Goal: Information Seeking & Learning: Learn about a topic

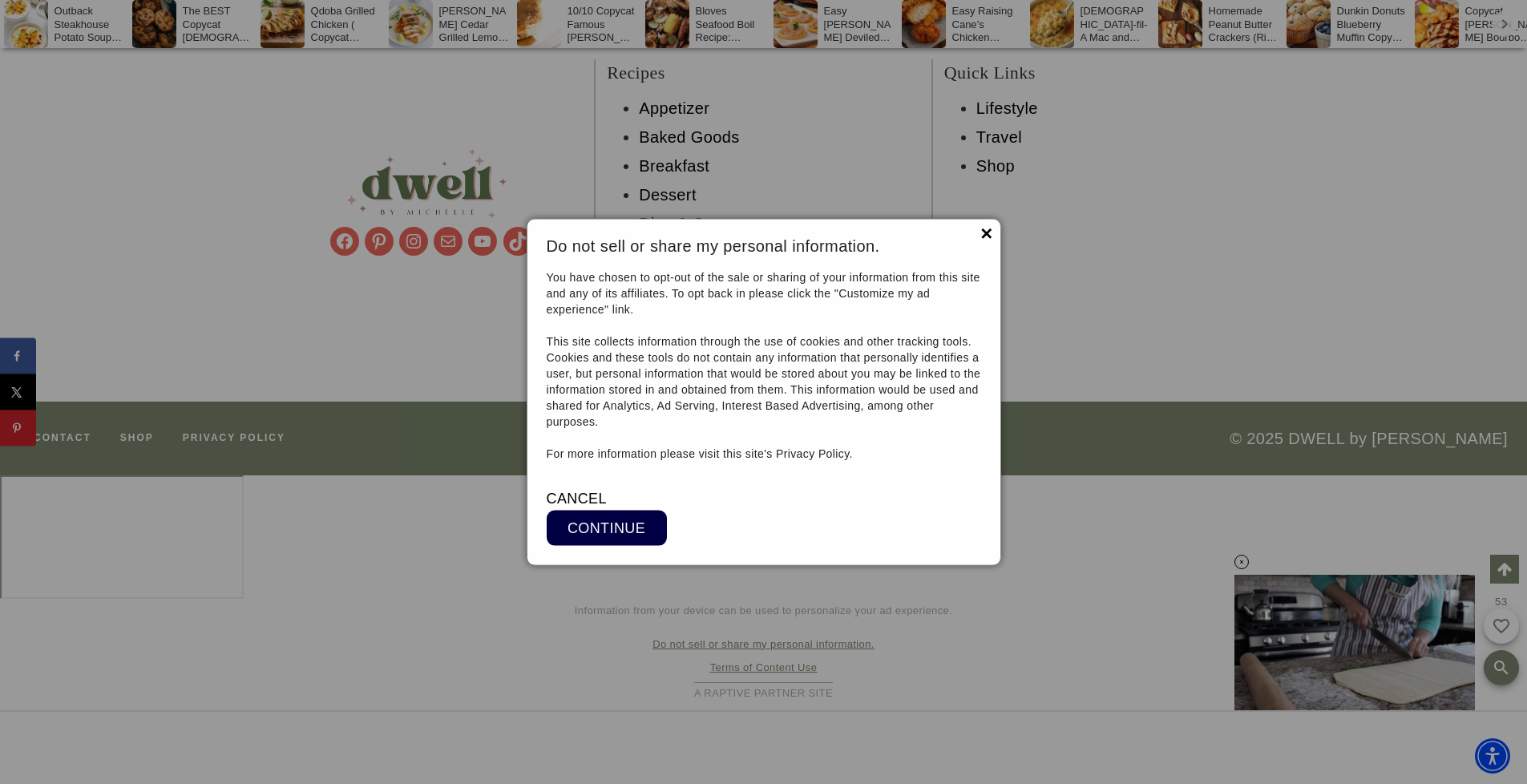
scroll to position [15851, 0]
